Goal: Transaction & Acquisition: Book appointment/travel/reservation

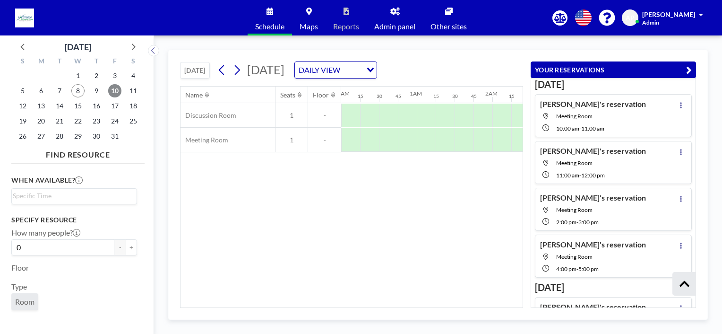
scroll to position [123, 0]
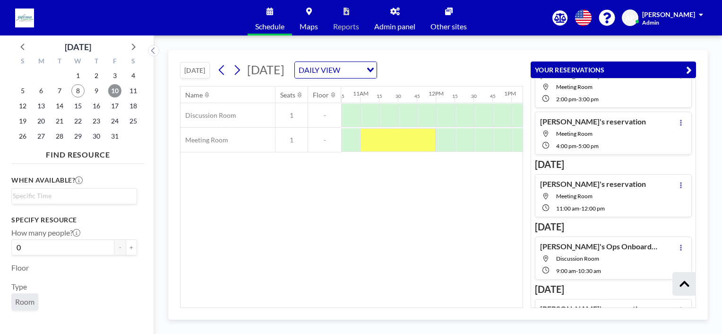
click at [115, 88] on span "10" at bounding box center [114, 90] width 13 height 13
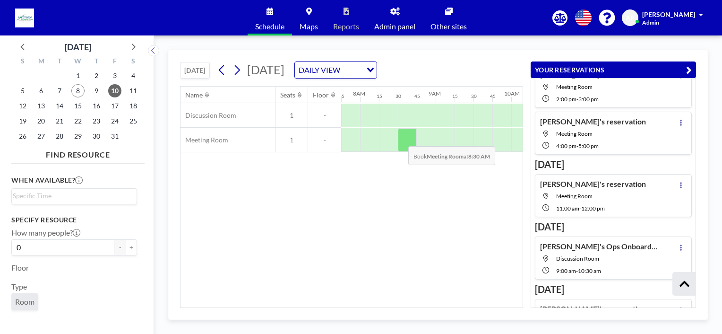
click at [403, 138] on div at bounding box center [407, 140] width 19 height 24
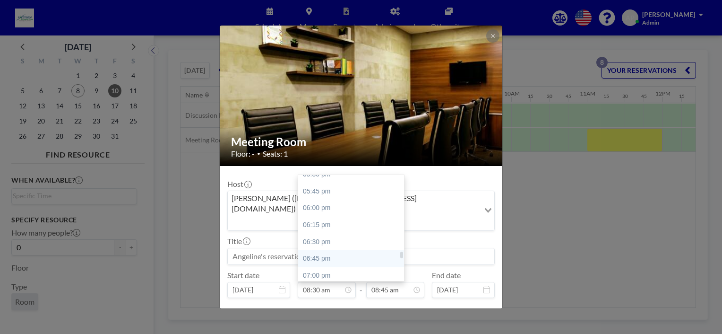
scroll to position [1139, 0]
click at [318, 180] on div "05:00 pm" at bounding box center [353, 188] width 111 height 17
type input "05:00 pm"
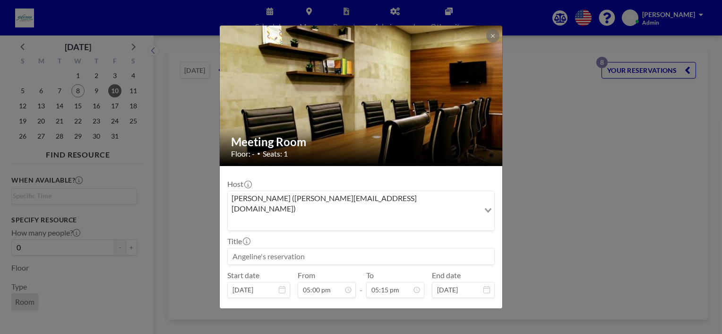
scroll to position [1161, 0]
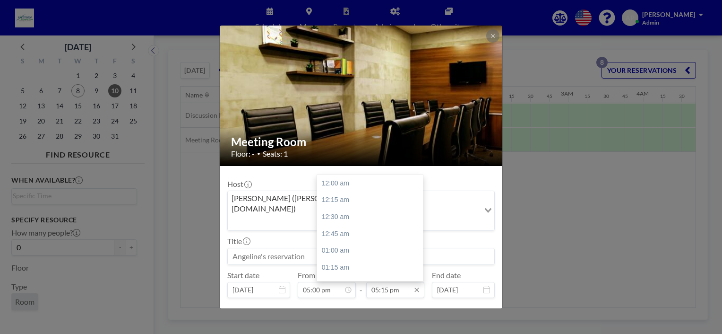
click at [384, 282] on input "05:15 pm" at bounding box center [395, 290] width 58 height 16
click at [345, 225] on div "06:00 pm" at bounding box center [372, 233] width 111 height 17
type input "06:00 pm"
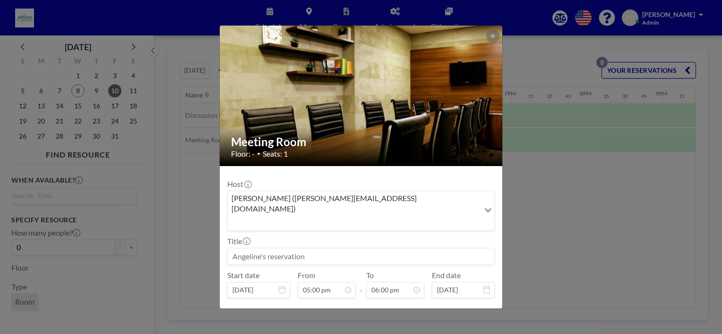
scroll to position [18, 0]
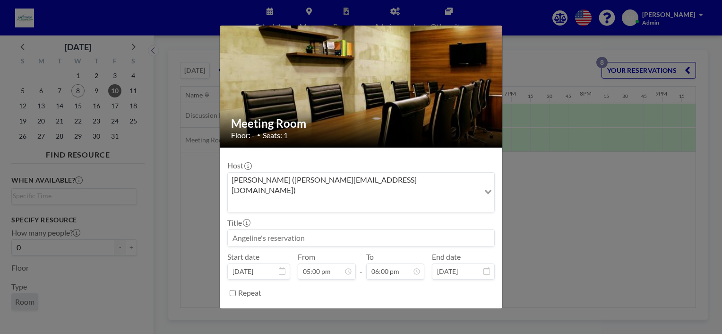
click at [459, 308] on button "BOOK NOW" at bounding box center [471, 316] width 48 height 17
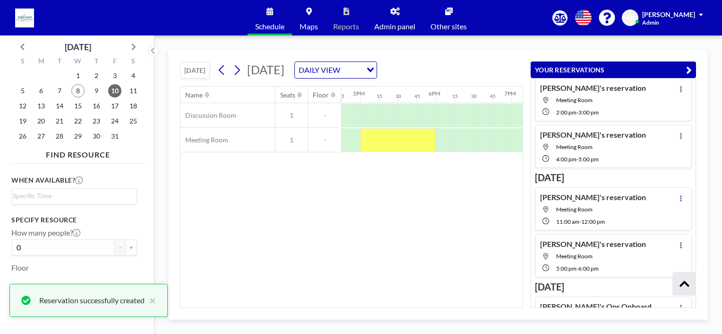
scroll to position [169, 0]
